Goal: Task Accomplishment & Management: Manage account settings

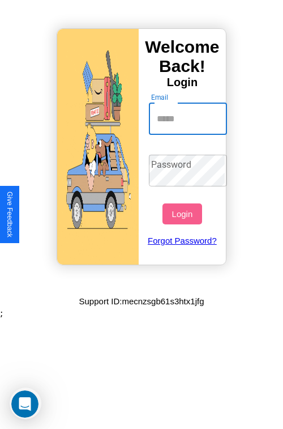
click at [189, 118] on input "Email" at bounding box center [188, 119] width 79 height 32
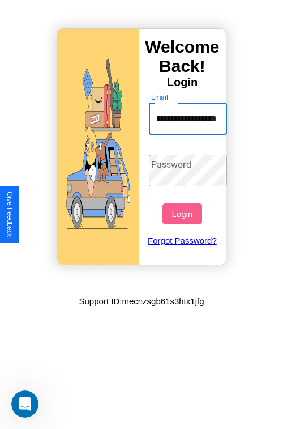
type input "**********"
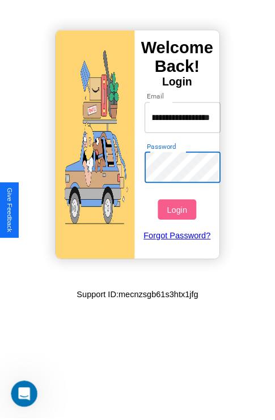
scroll to position [0, 0]
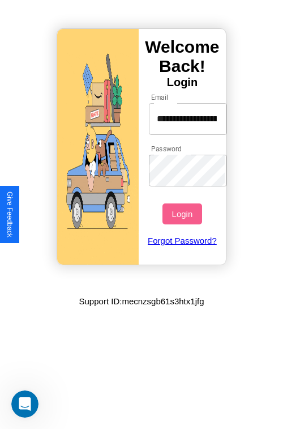
click at [184, 214] on button "Login" at bounding box center [182, 213] width 39 height 21
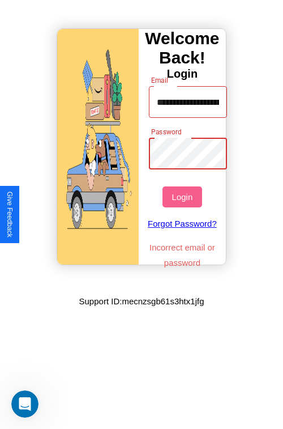
click at [184, 197] on button "Login" at bounding box center [182, 196] width 39 height 21
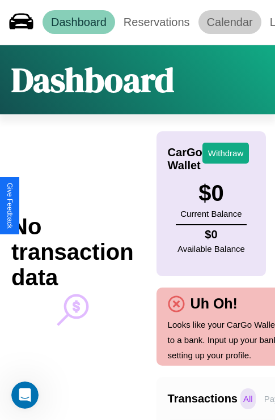
click at [230, 22] on link "Calendar" at bounding box center [229, 22] width 63 height 24
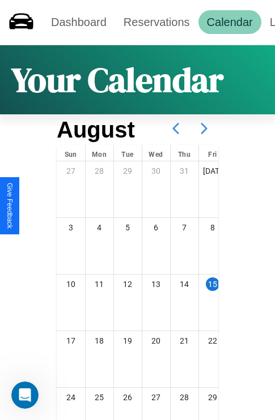
click at [204, 129] on icon at bounding box center [204, 128] width 28 height 28
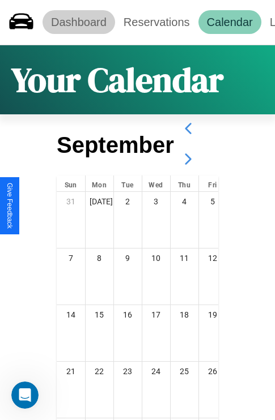
click at [78, 22] on link "Dashboard" at bounding box center [79, 22] width 73 height 24
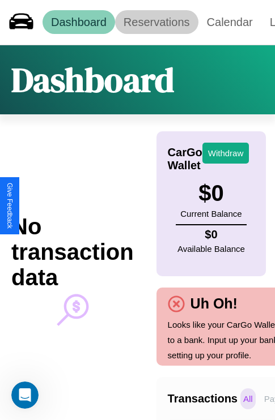
click at [156, 22] on link "Reservations" at bounding box center [156, 22] width 83 height 24
